Goal: Transaction & Acquisition: Purchase product/service

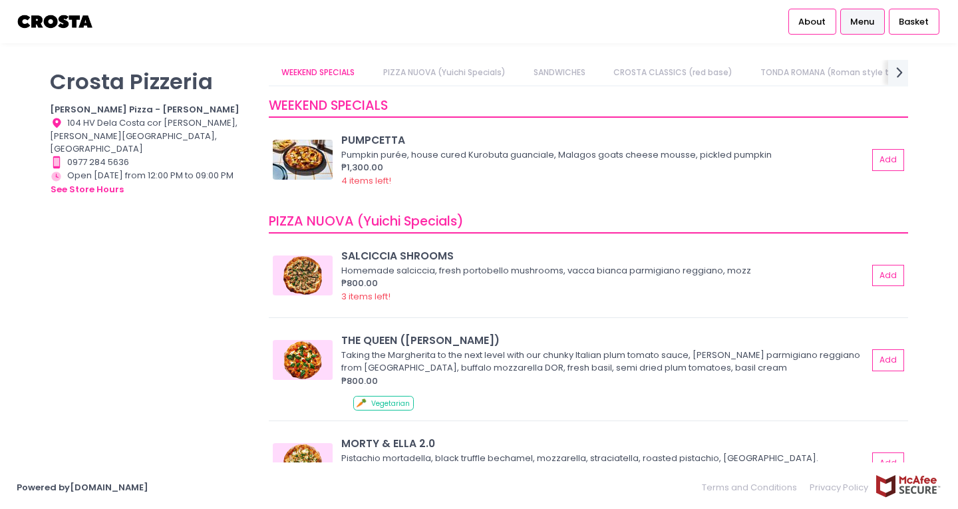
click at [178, 194] on div "[PERSON_NAME] Pizzeria [PERSON_NAME] Pizza - [PERSON_NAME] Location Created wit…" at bounding box center [151, 248] width 219 height 376
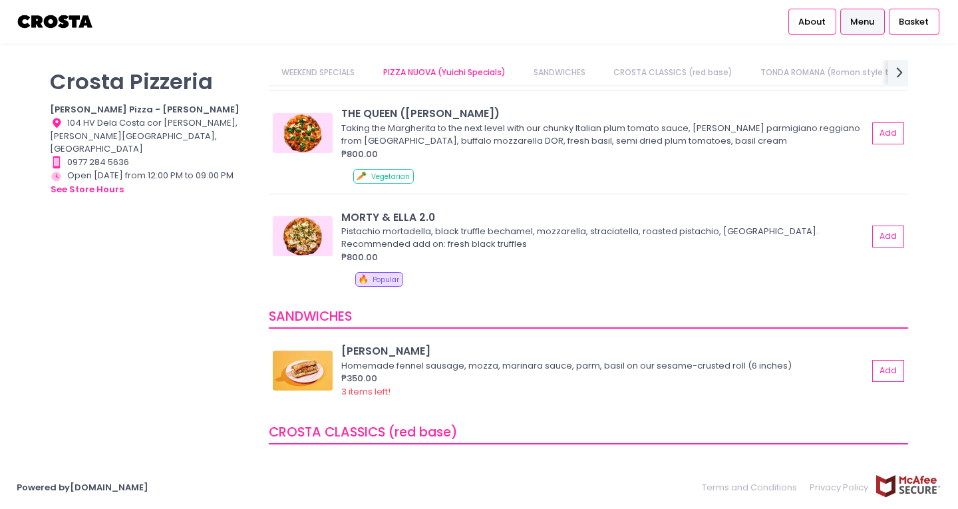
scroll to position [207, 0]
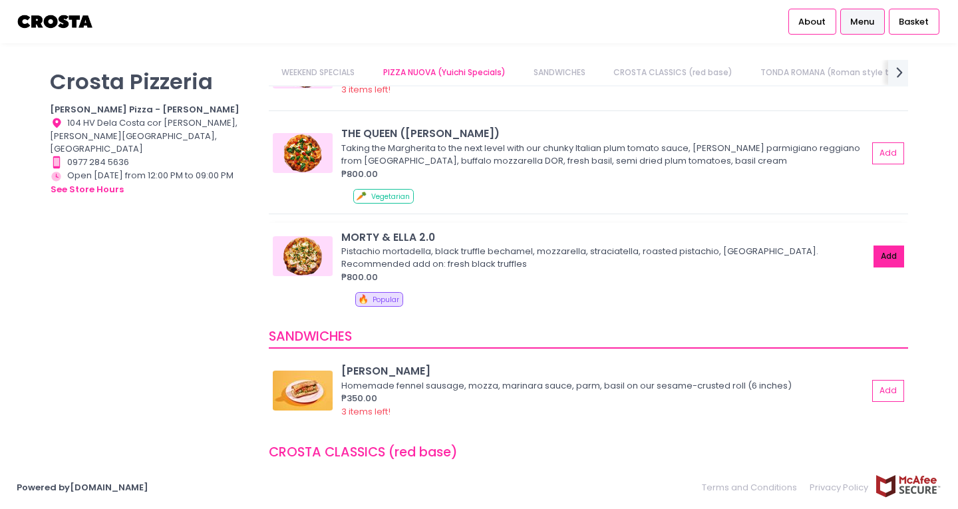
click at [884, 260] on button "Add" at bounding box center [889, 257] width 31 height 22
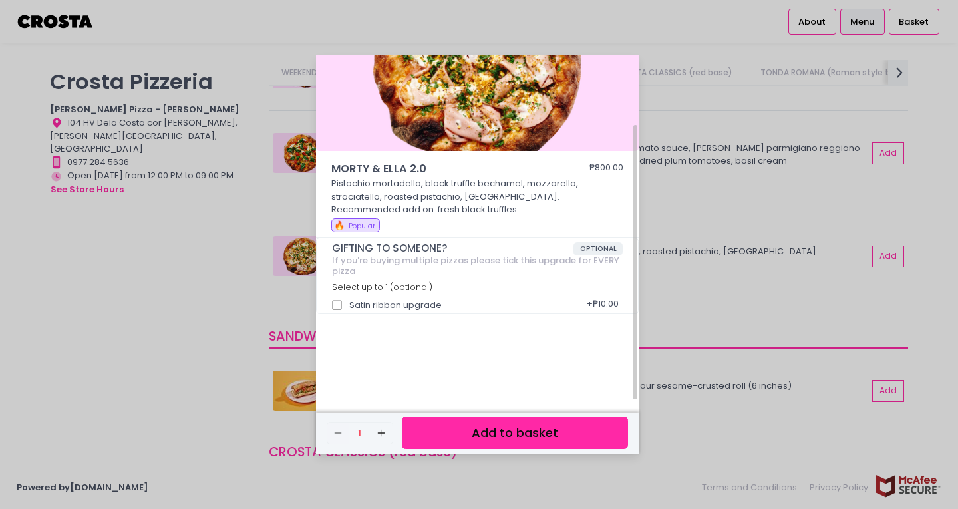
scroll to position [86, 0]
click at [496, 442] on button "Add to basket" at bounding box center [515, 433] width 226 height 33
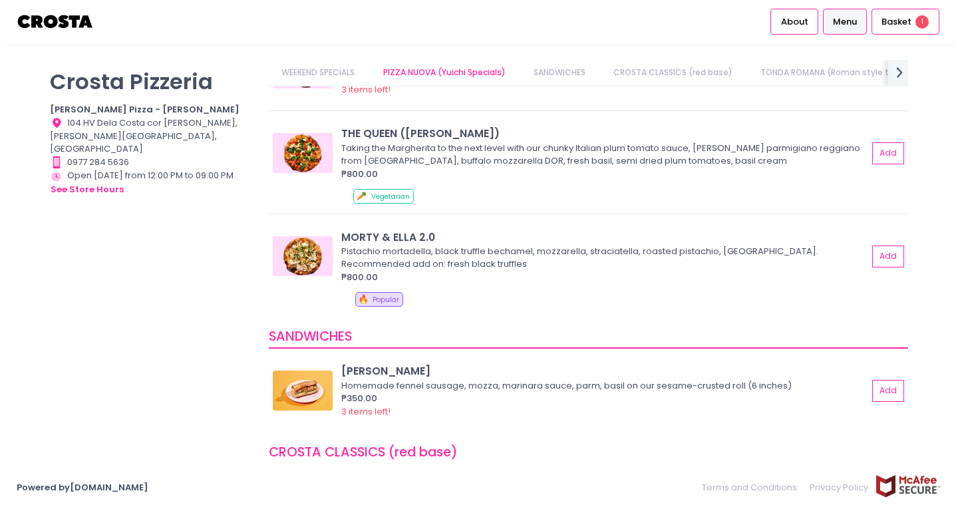
scroll to position [3, 0]
click at [902, 31] on div "Basket 1" at bounding box center [906, 22] width 68 height 26
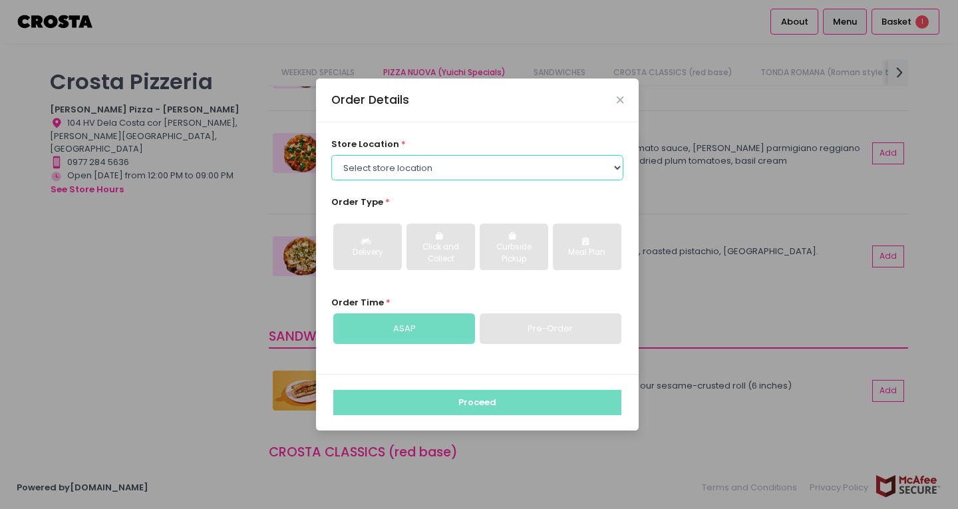
click at [496, 172] on select "Select store location [PERSON_NAME] Pizza - [PERSON_NAME] Pizza - [GEOGRAPHIC_D…" at bounding box center [477, 167] width 293 height 25
select select "5fabb2e53664a8677beaeb89"
click at [331, 155] on select "Select store location [PERSON_NAME] Pizza - [PERSON_NAME] Pizza - [GEOGRAPHIC_D…" at bounding box center [477, 167] width 293 height 25
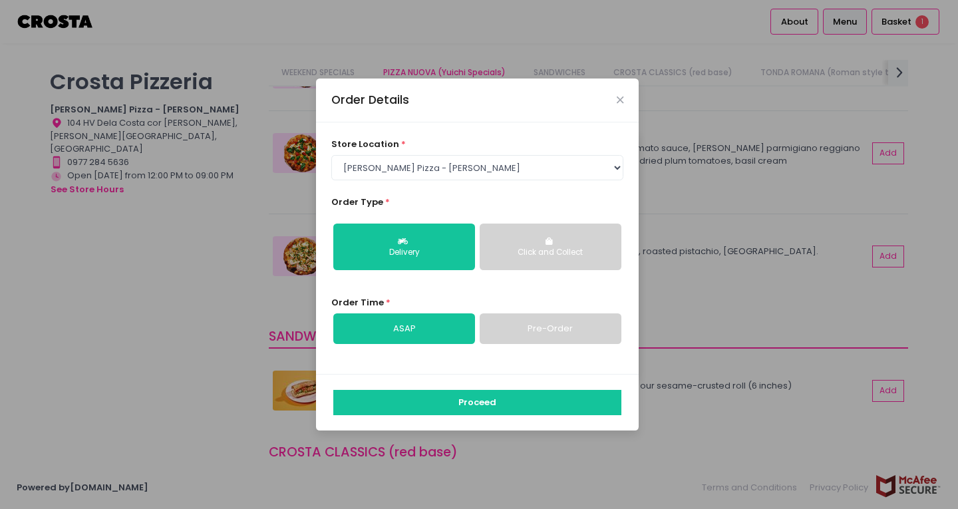
click at [546, 240] on icon "button" at bounding box center [551, 242] width 10 height 8
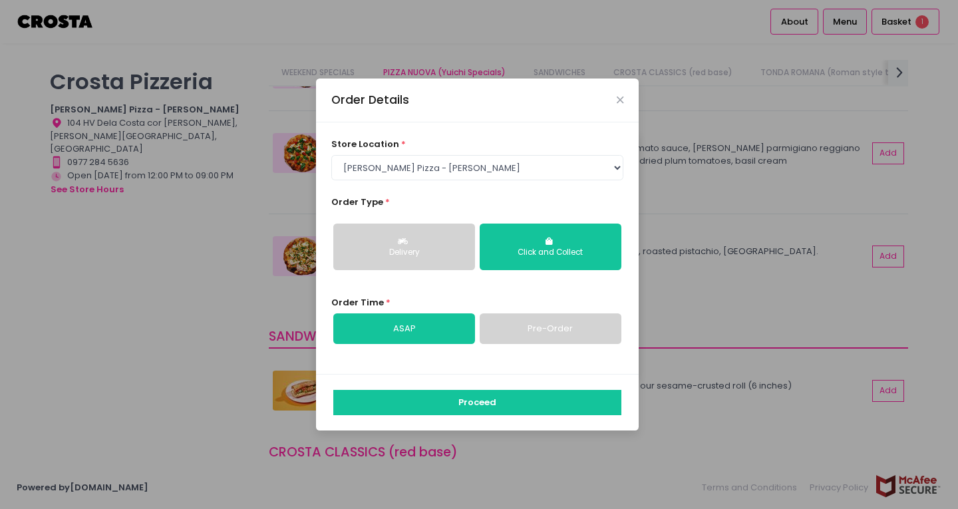
click at [427, 241] on button "Delivery" at bounding box center [404, 247] width 142 height 47
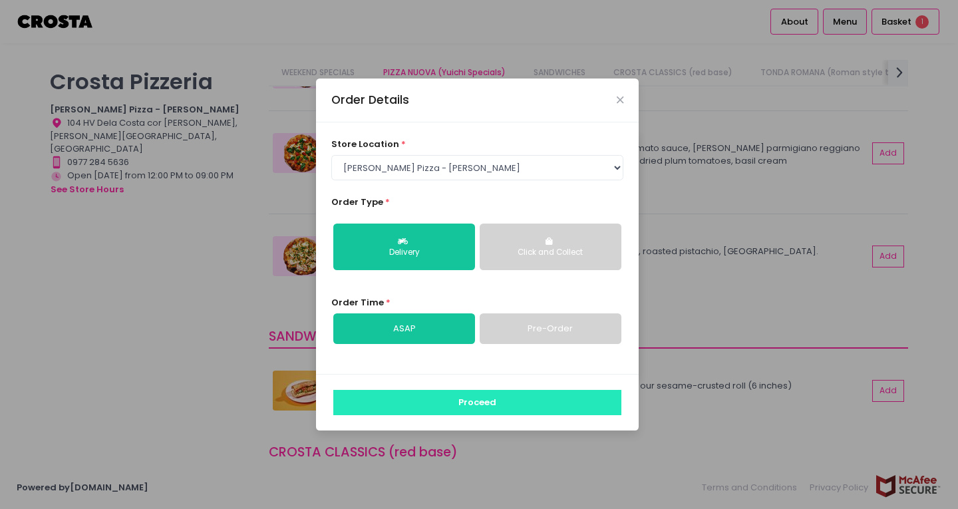
click at [460, 410] on button "Proceed" at bounding box center [477, 402] width 288 height 25
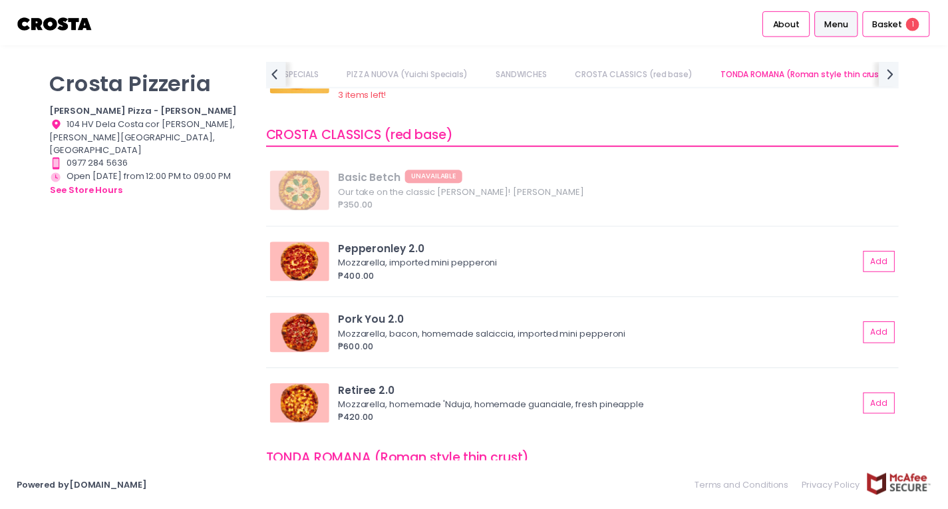
scroll to position [528, 0]
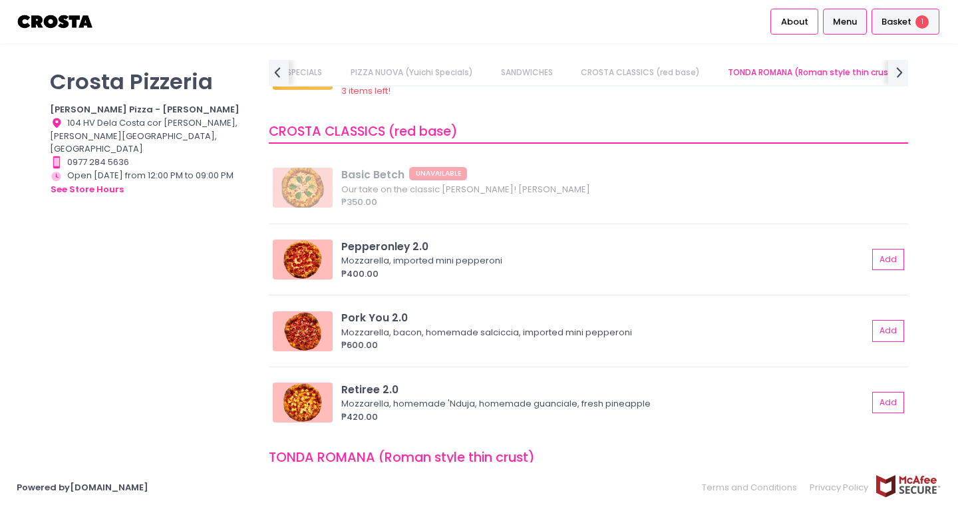
click at [882, 23] on div "Basket 1" at bounding box center [906, 22] width 68 height 26
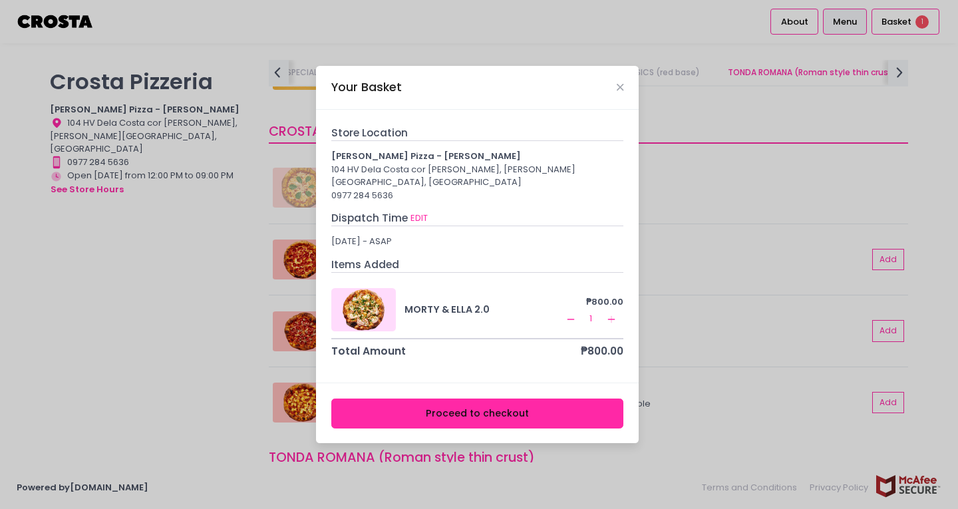
click at [451, 412] on button "Proceed to checkout" at bounding box center [477, 414] width 293 height 30
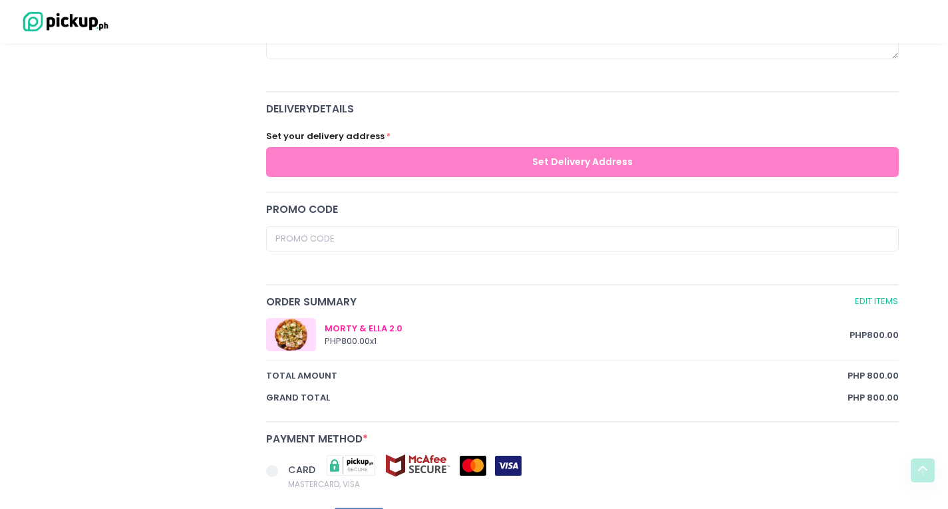
scroll to position [456, 0]
click at [361, 138] on label "Set your delivery address" at bounding box center [325, 135] width 118 height 13
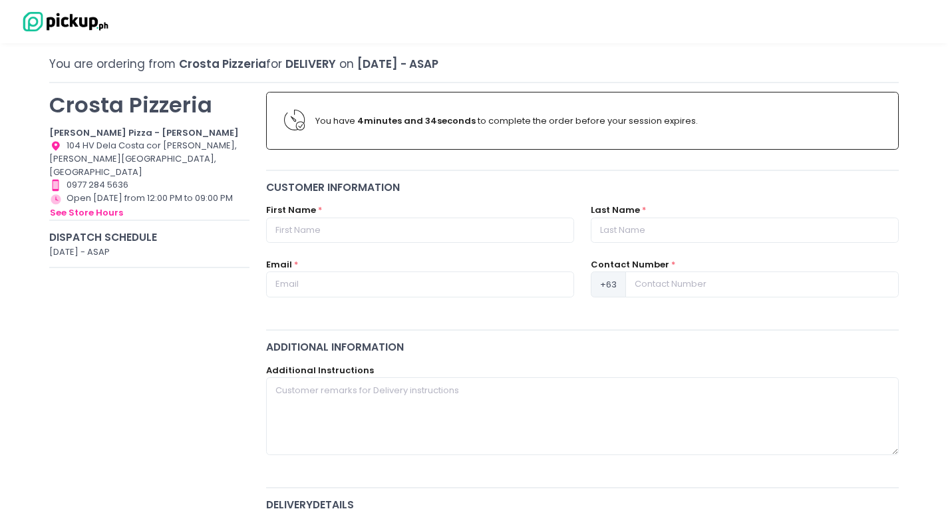
scroll to position [59, 0]
click at [373, 236] on input "text" at bounding box center [420, 230] width 308 height 25
type input "[PERSON_NAME]"
click at [623, 228] on input "text" at bounding box center [745, 230] width 308 height 25
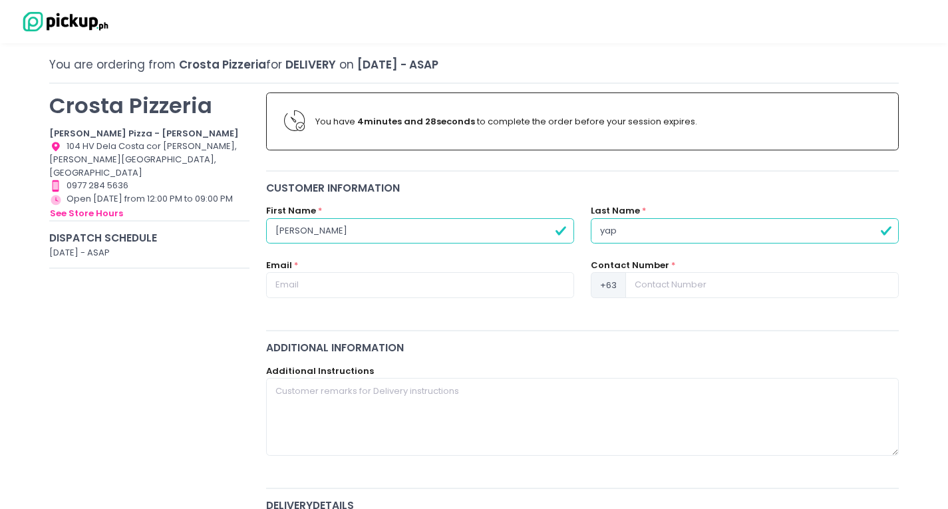
type input "yap"
click at [365, 280] on input "text" at bounding box center [420, 284] width 308 height 25
type input "[PERSON_NAME][EMAIL_ADDRESS][DOMAIN_NAME]"
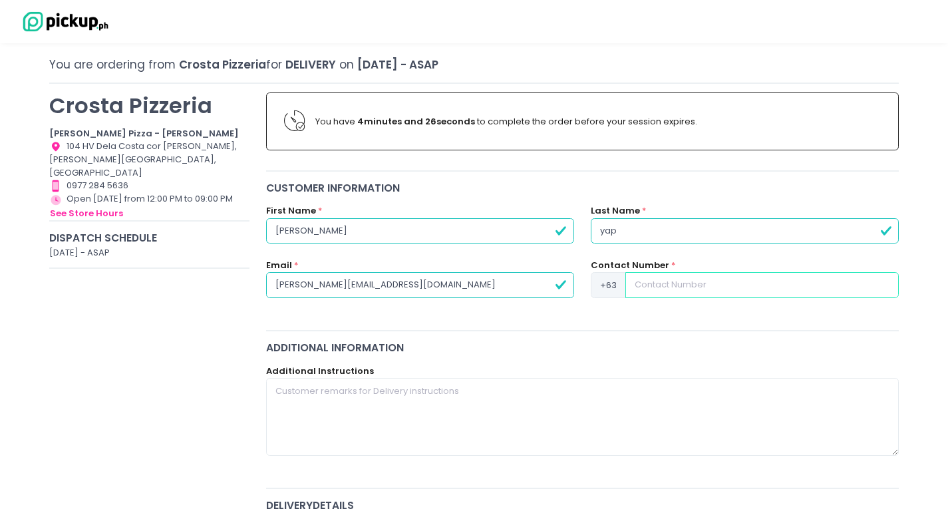
click at [647, 282] on input at bounding box center [761, 284] width 273 height 25
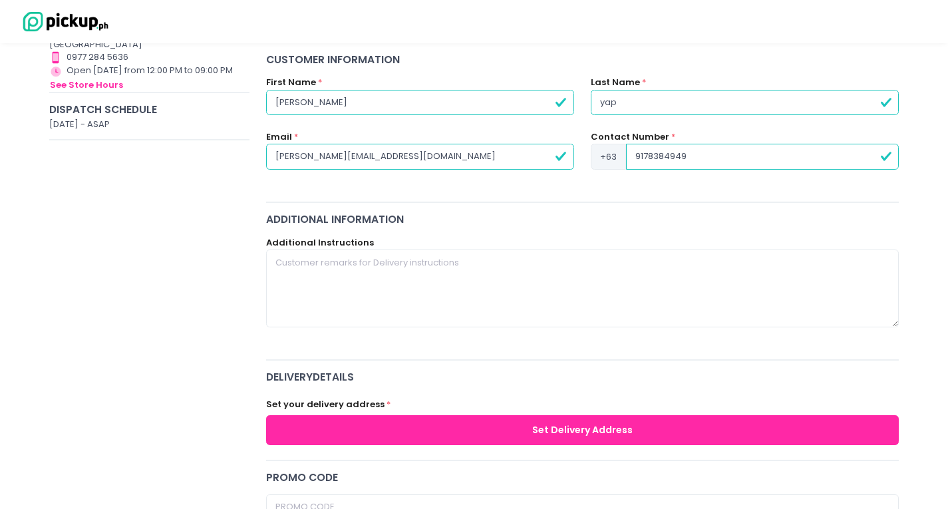
scroll to position [313, 0]
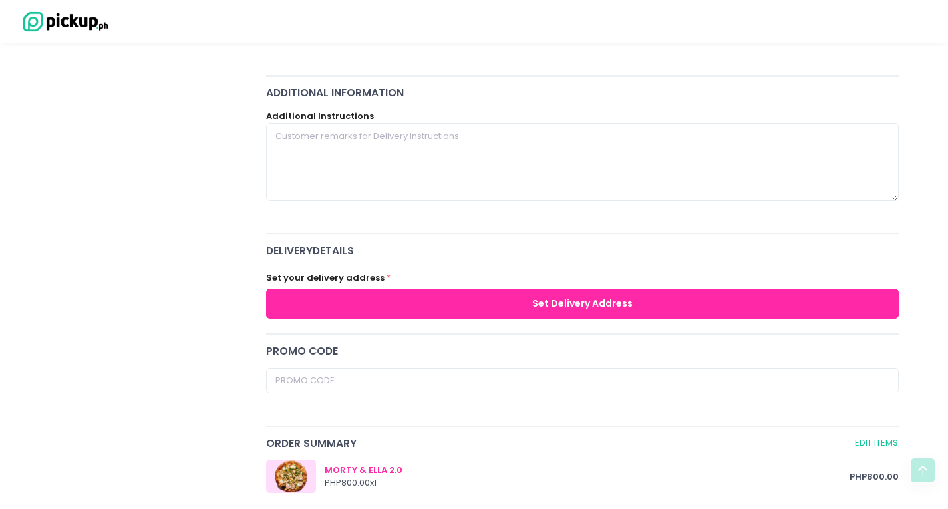
type input "9178384949"
click at [613, 301] on button "Set Delivery Address" at bounding box center [582, 304] width 633 height 30
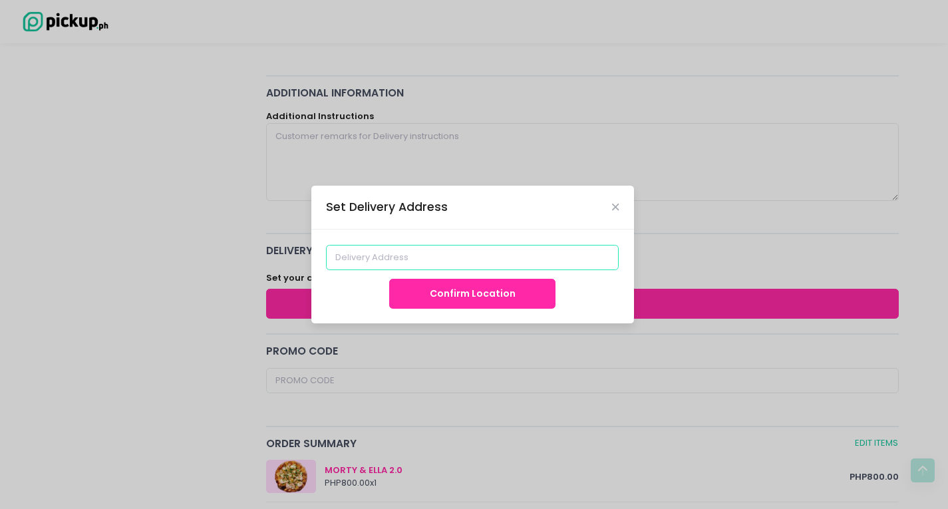
click at [434, 260] on input at bounding box center [472, 257] width 293 height 25
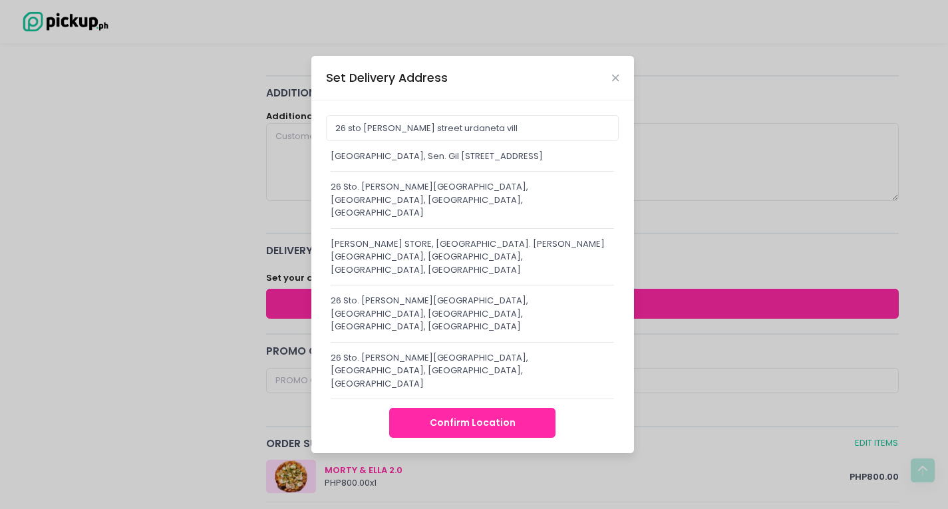
click at [400, 163] on div "[GEOGRAPHIC_DATA], Sen. Gil [STREET_ADDRESS]" at bounding box center [473, 156] width 284 height 13
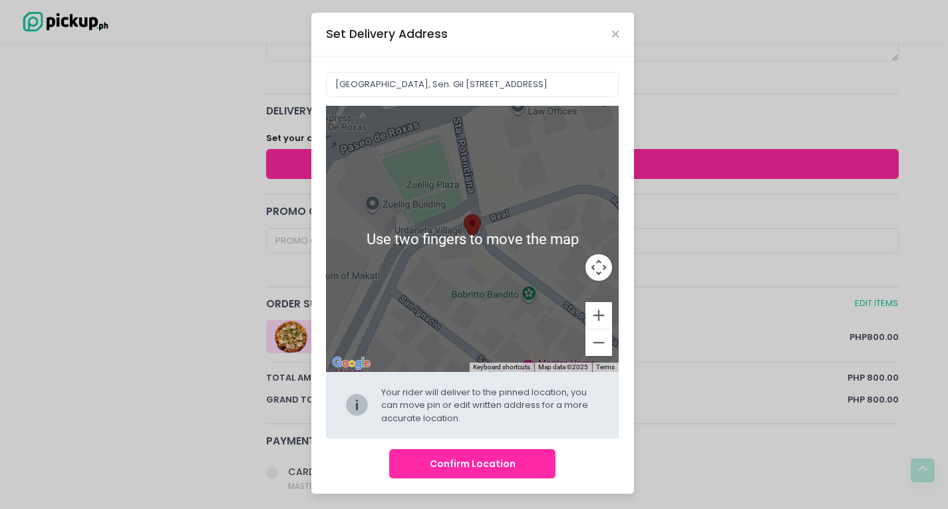
scroll to position [452, 0]
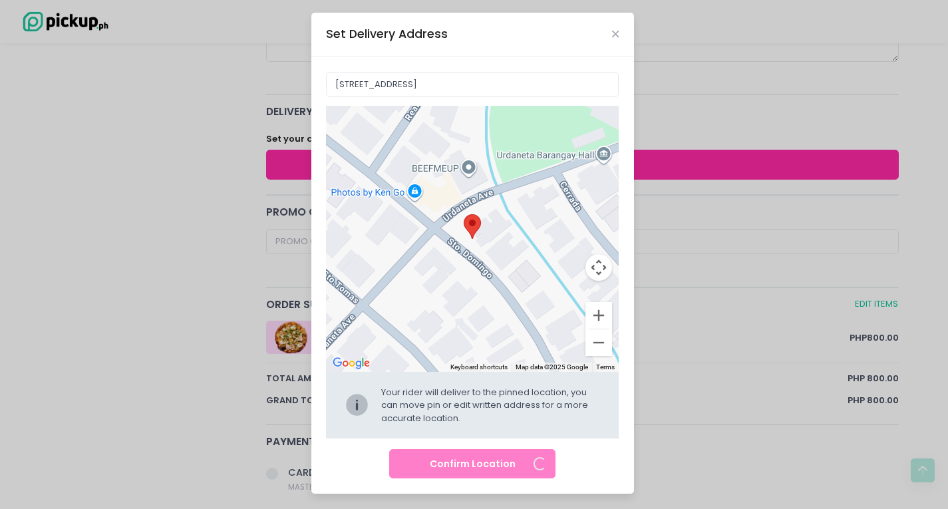
type input "26 Sto. [PERSON_NAME][STREET_ADDRESS]"
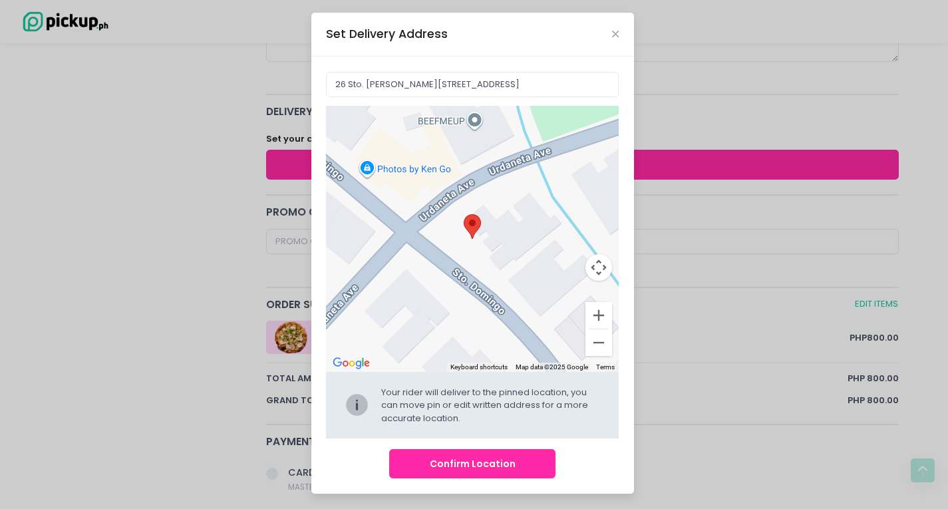
click at [464, 467] on button "Confirm Location" at bounding box center [472, 464] width 166 height 30
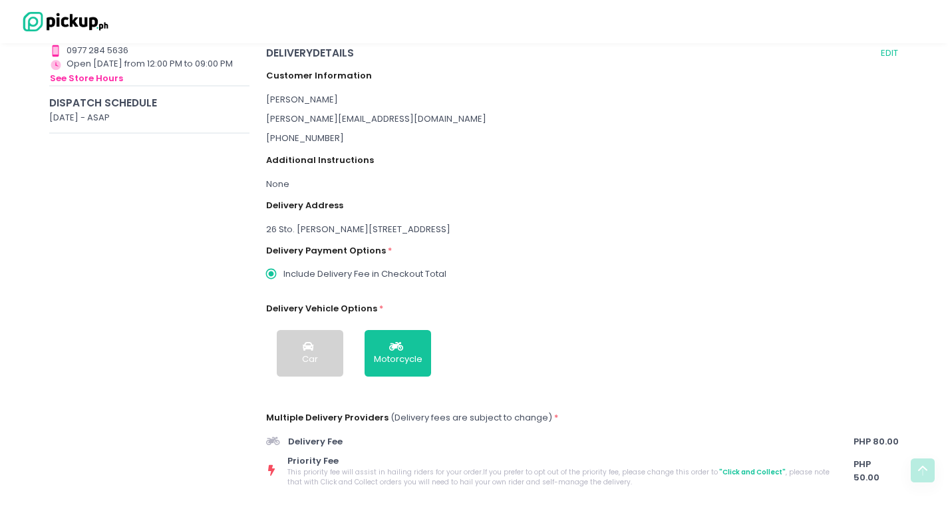
scroll to position [227, 0]
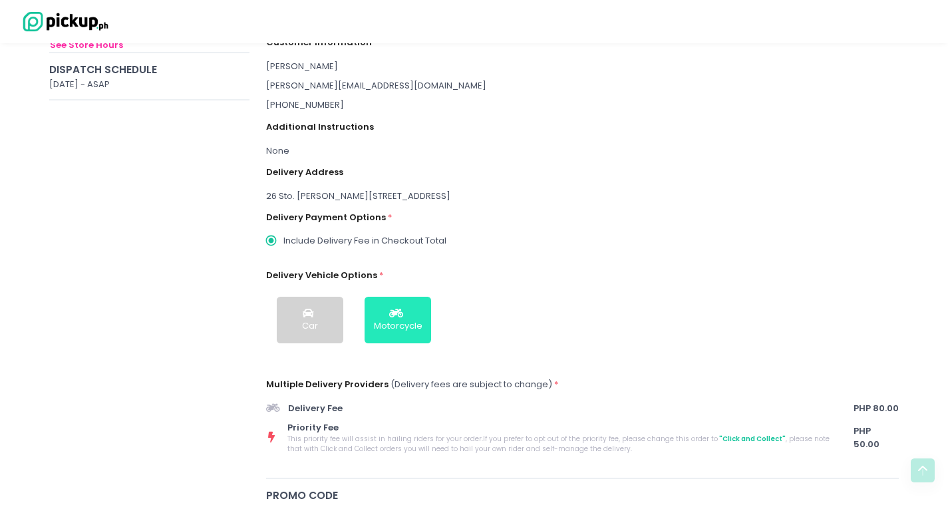
click at [403, 314] on icon "button" at bounding box center [397, 313] width 17 height 11
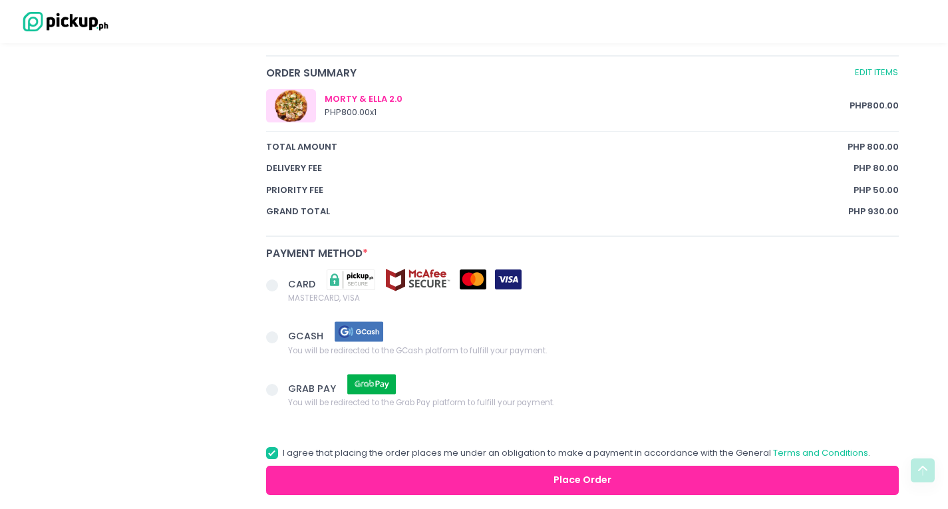
scroll to position [744, 0]
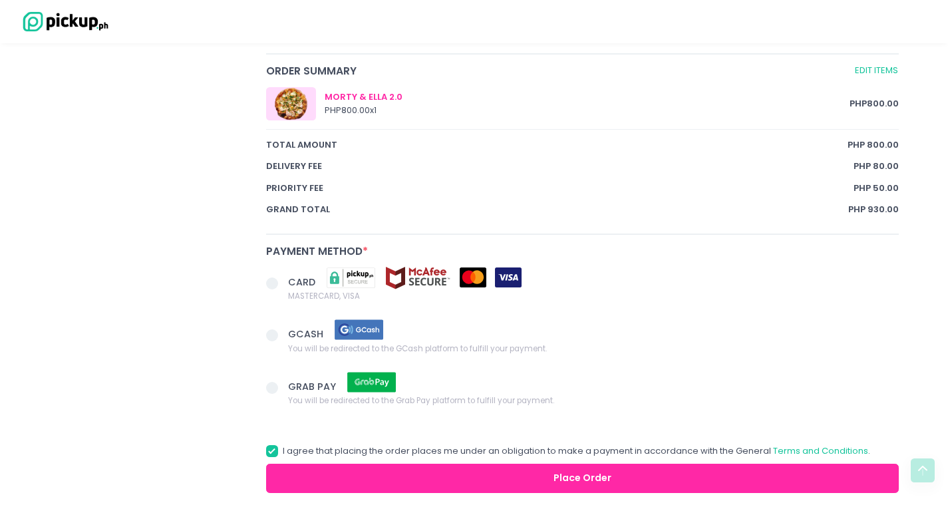
click at [270, 285] on span at bounding box center [272, 283] width 12 height 12
click at [283, 285] on input "CARD MASTERCARD, VISA" at bounding box center [287, 281] width 9 height 9
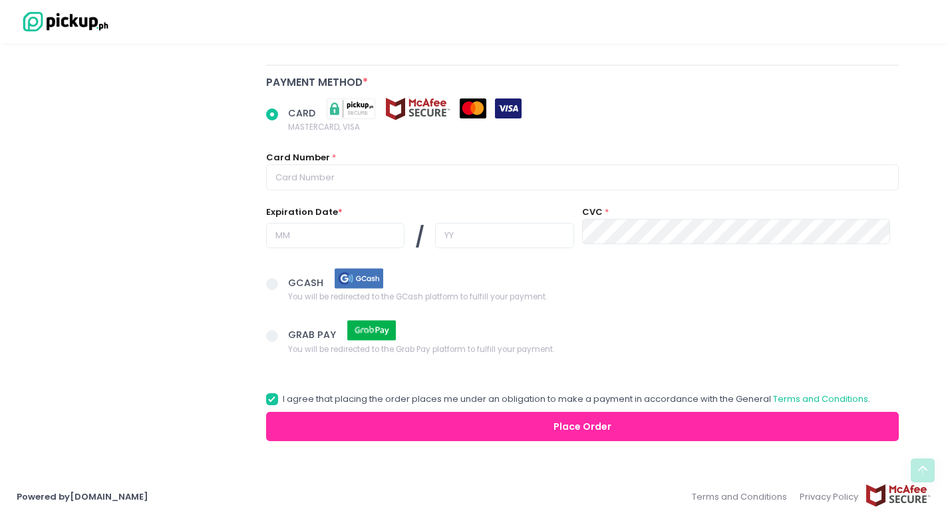
scroll to position [922, 0]
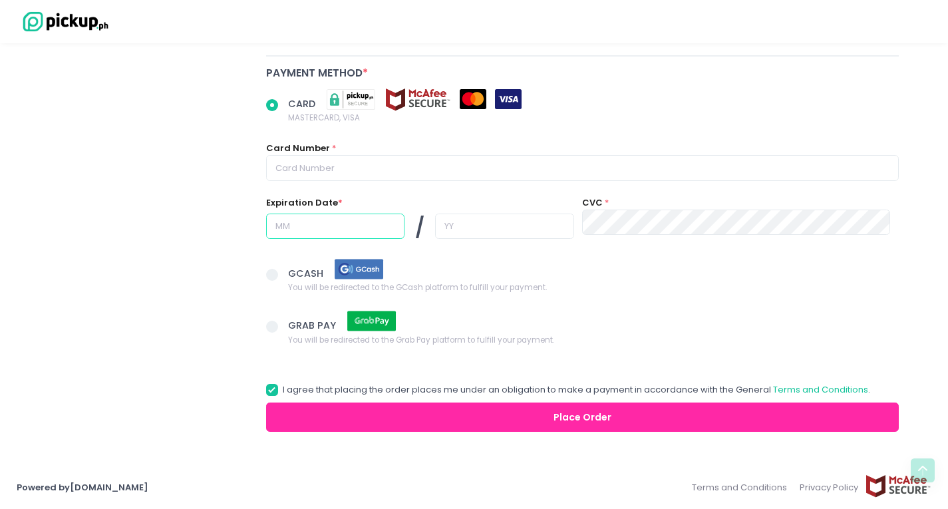
click at [345, 230] on input "text" at bounding box center [335, 226] width 138 height 25
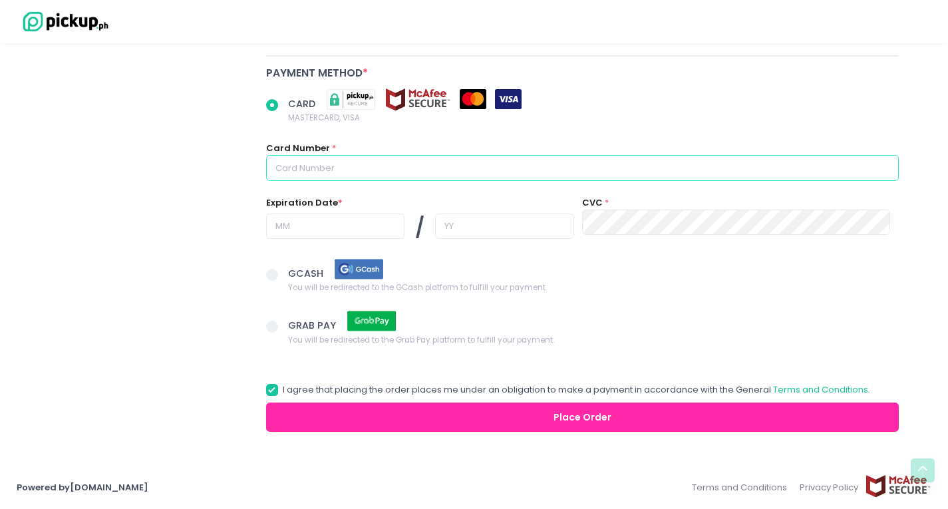
click at [339, 164] on input "text" at bounding box center [582, 167] width 633 height 25
radio input "true"
type input "4"
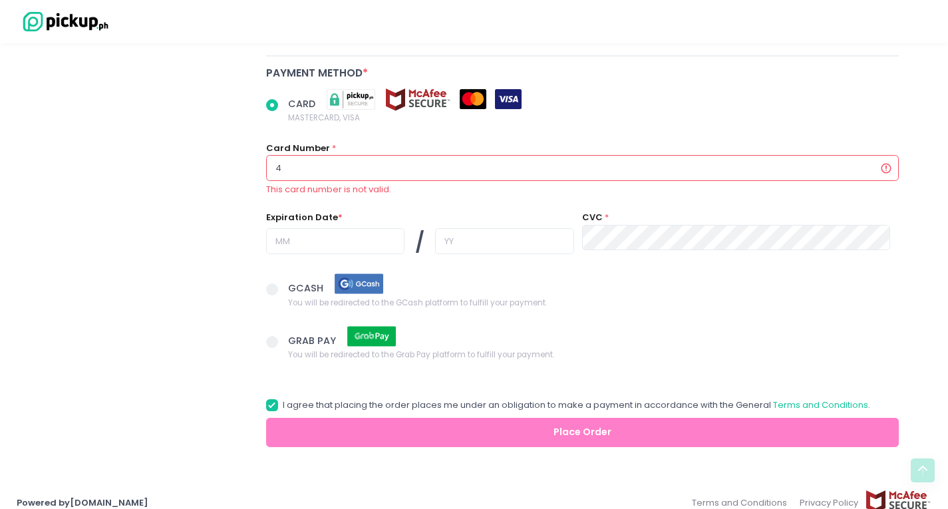
radio input "true"
type input "45"
radio input "true"
type input "453"
radio input "true"
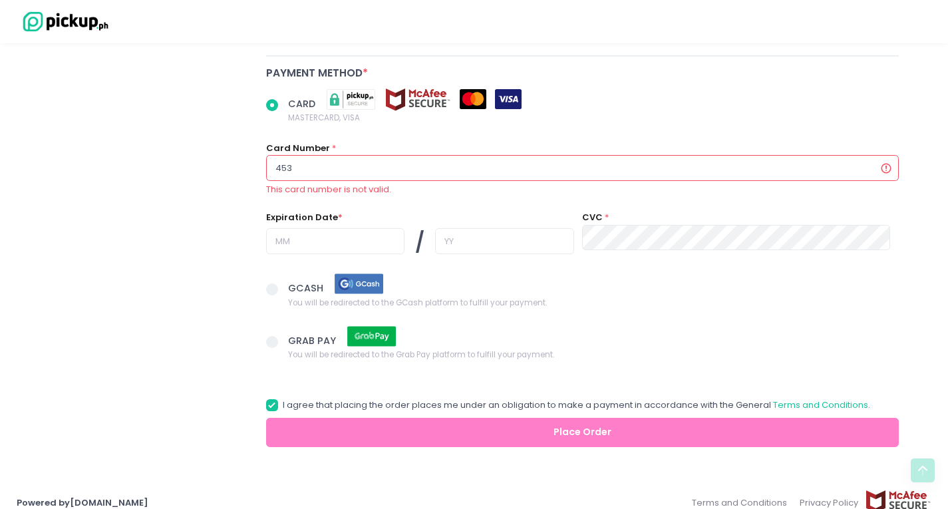
type input "4532"
radio input "true"
type input "45324"
radio input "true"
type input "453248"
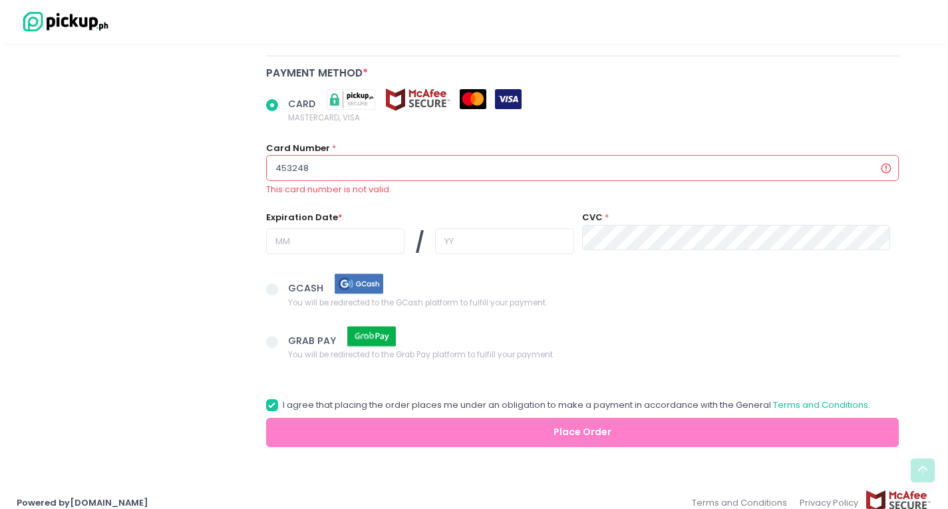
radio input "true"
type input "4532487"
radio input "true"
type input "45324872"
radio input "true"
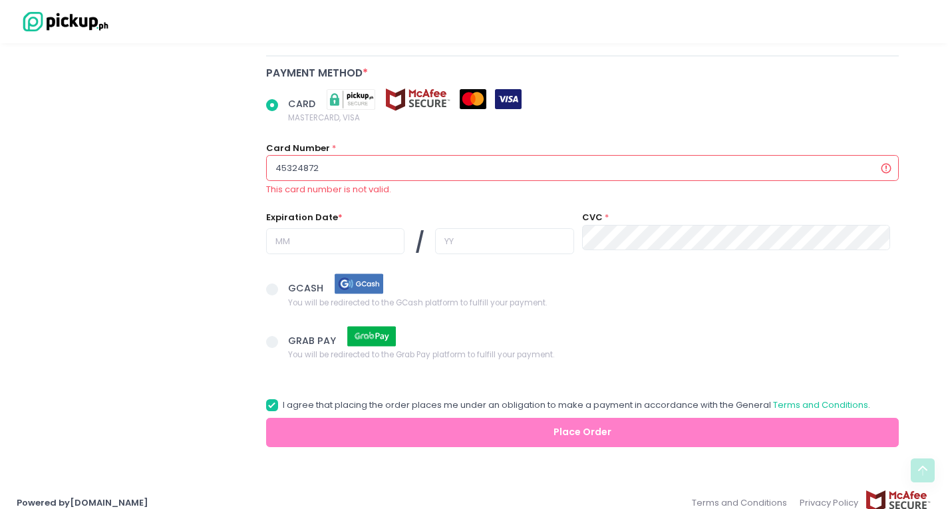
type input "453248720"
radio input "true"
type input "4532487201"
radio input "true"
type input "45324872015"
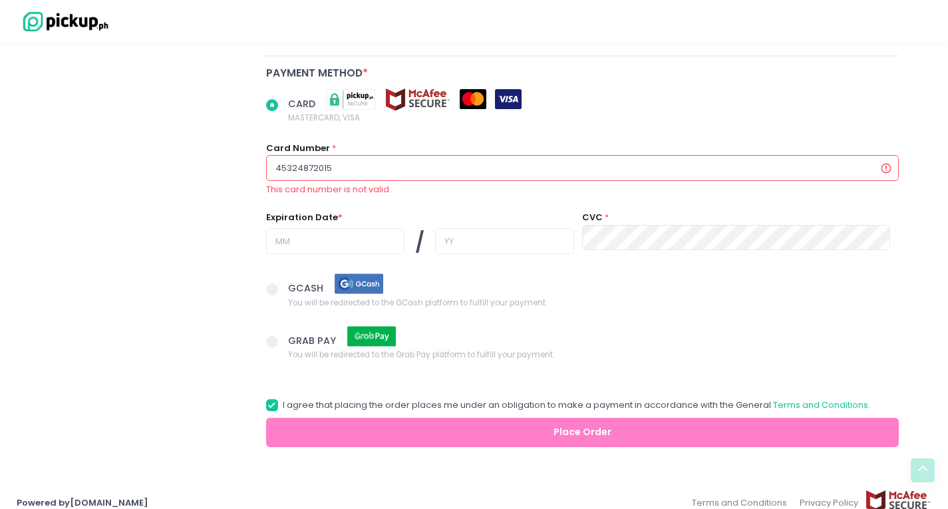
radio input "true"
type input "453248720151"
radio input "true"
type input "4532487201519"
radio input "true"
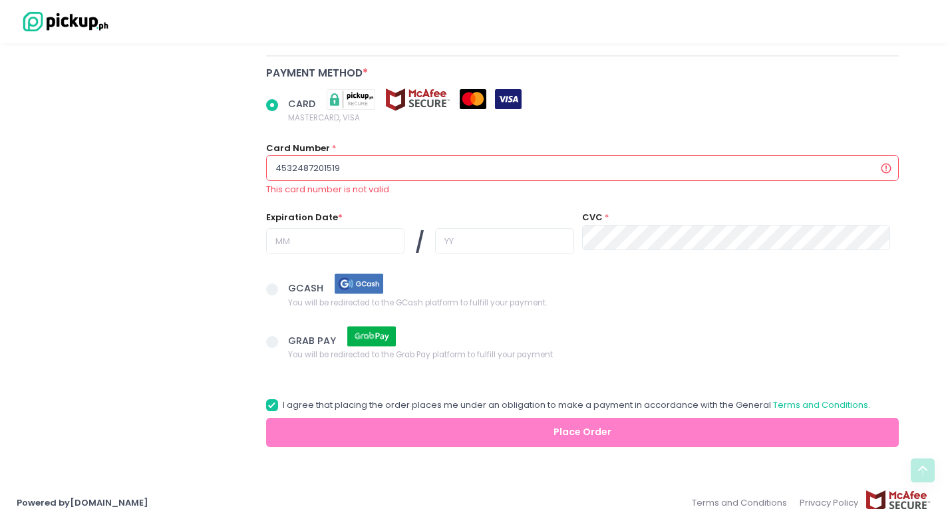
type input "45324872015198"
radio input "true"
type input "453248720151983"
radio input "true"
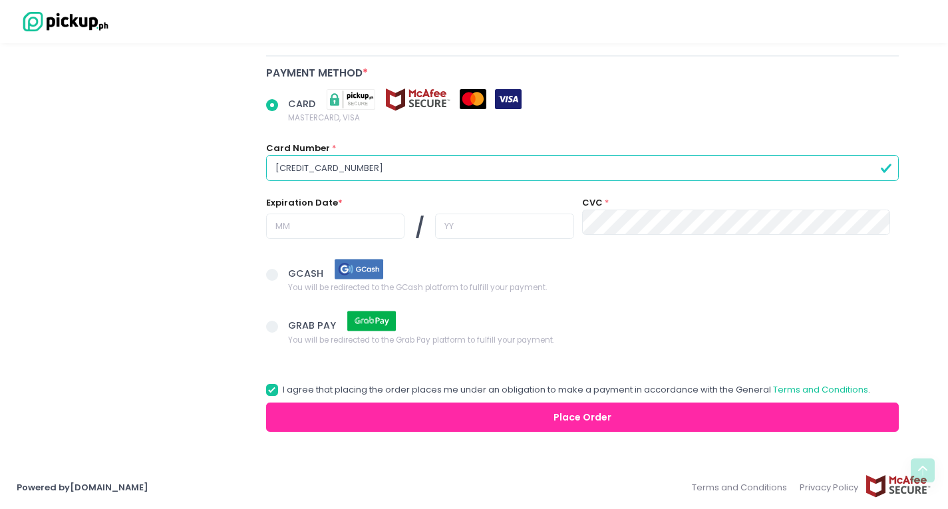
type input "[CREDIT_CARD_NUMBER]"
click at [297, 220] on input "text" at bounding box center [335, 226] width 138 height 25
radio input "true"
type input "0"
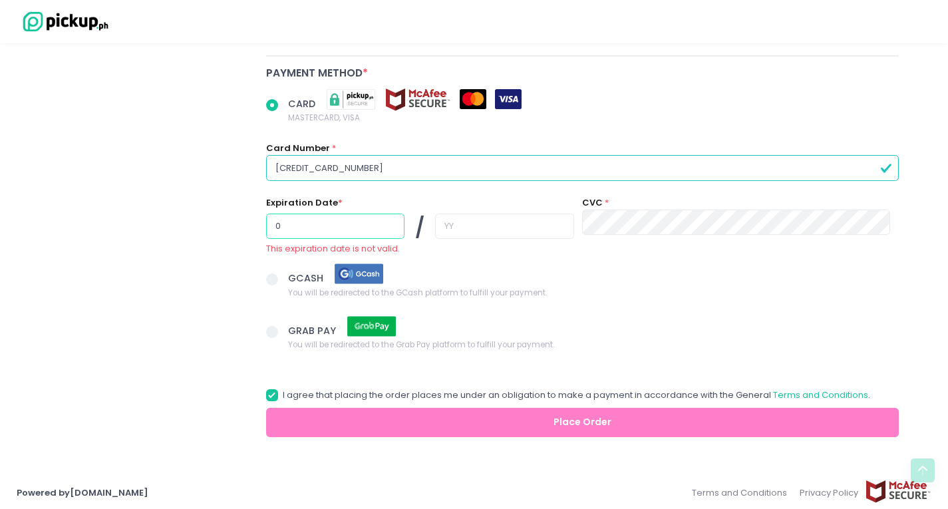
radio input "true"
type input "04"
click at [450, 223] on input "text" at bounding box center [504, 226] width 138 height 25
radio input "true"
type input "2"
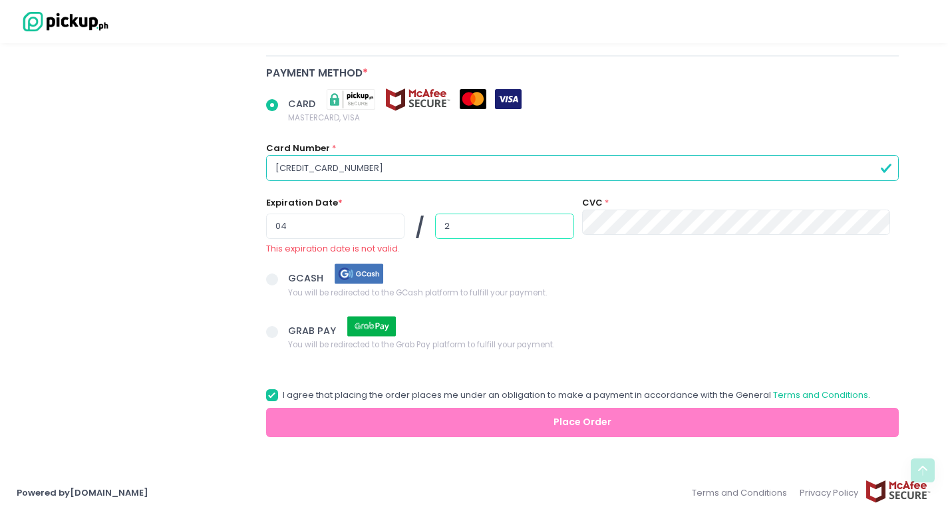
radio input "true"
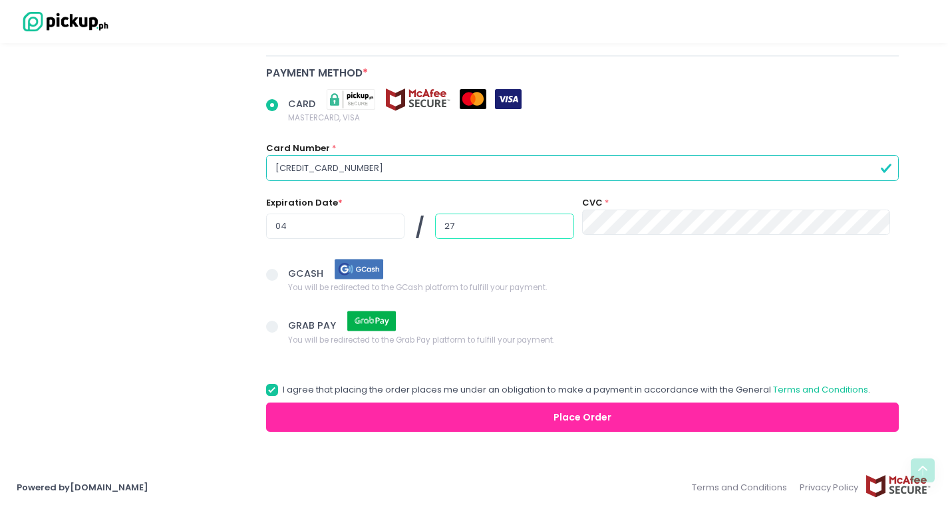
type input "27"
click at [522, 414] on button "Place Order" at bounding box center [582, 418] width 633 height 30
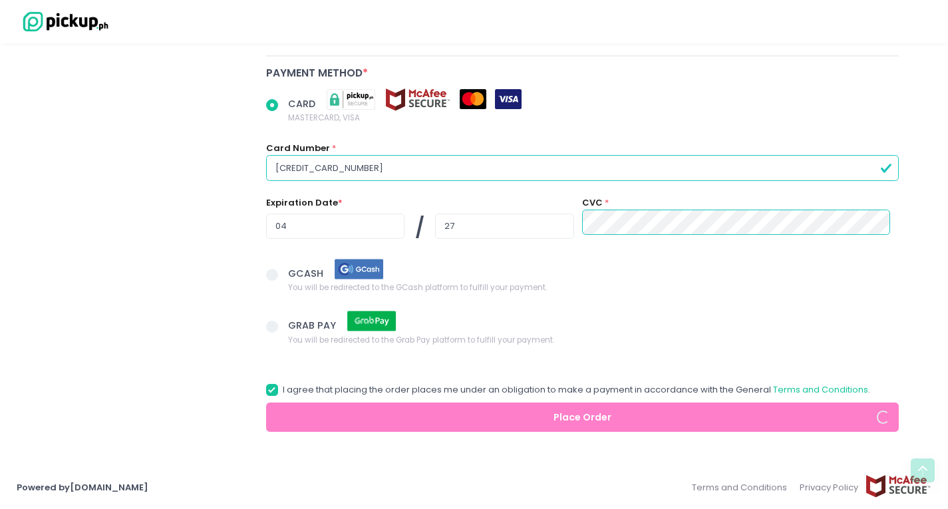
radio input "true"
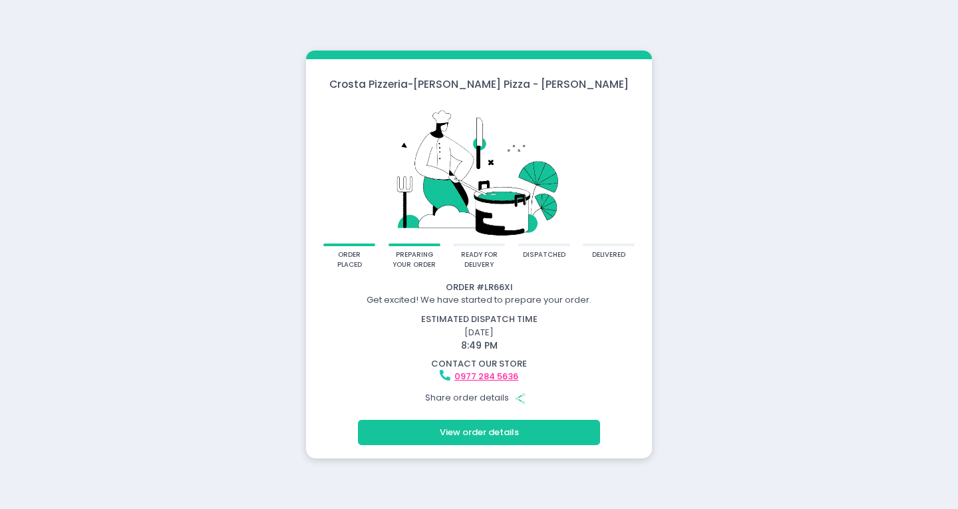
click at [499, 426] on button "View order details" at bounding box center [479, 432] width 242 height 25
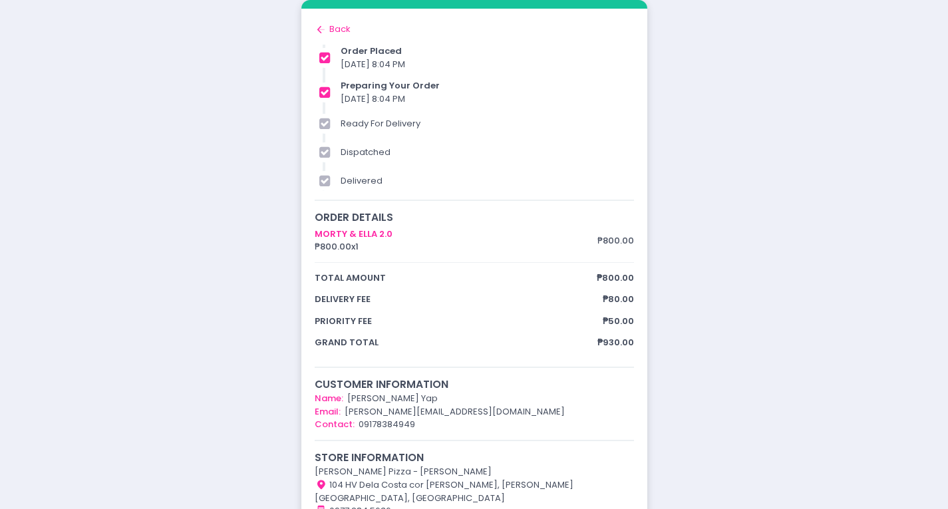
click at [331, 24] on div "Back to home Created with Sketch. Back" at bounding box center [474, 29] width 319 height 13
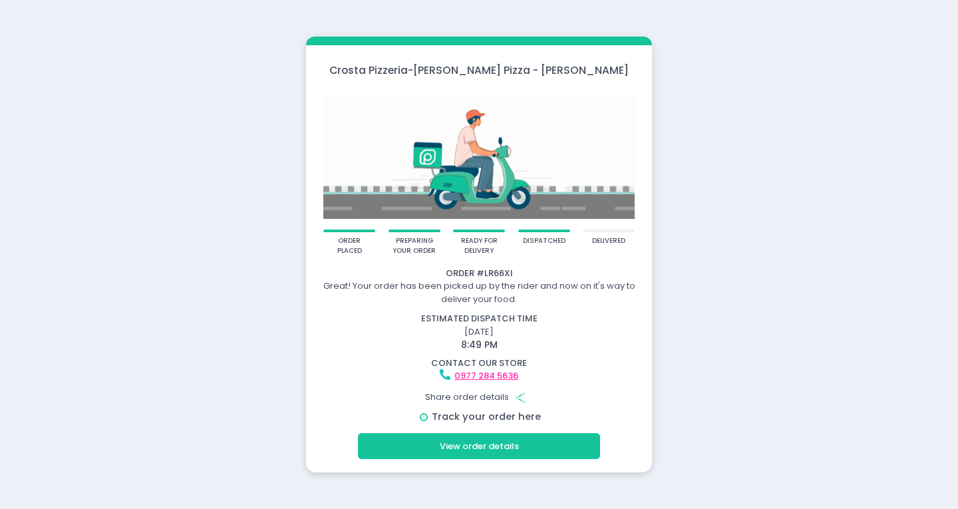
click at [488, 419] on link "Track your order here" at bounding box center [486, 416] width 109 height 13
